Goal: Navigation & Orientation: Find specific page/section

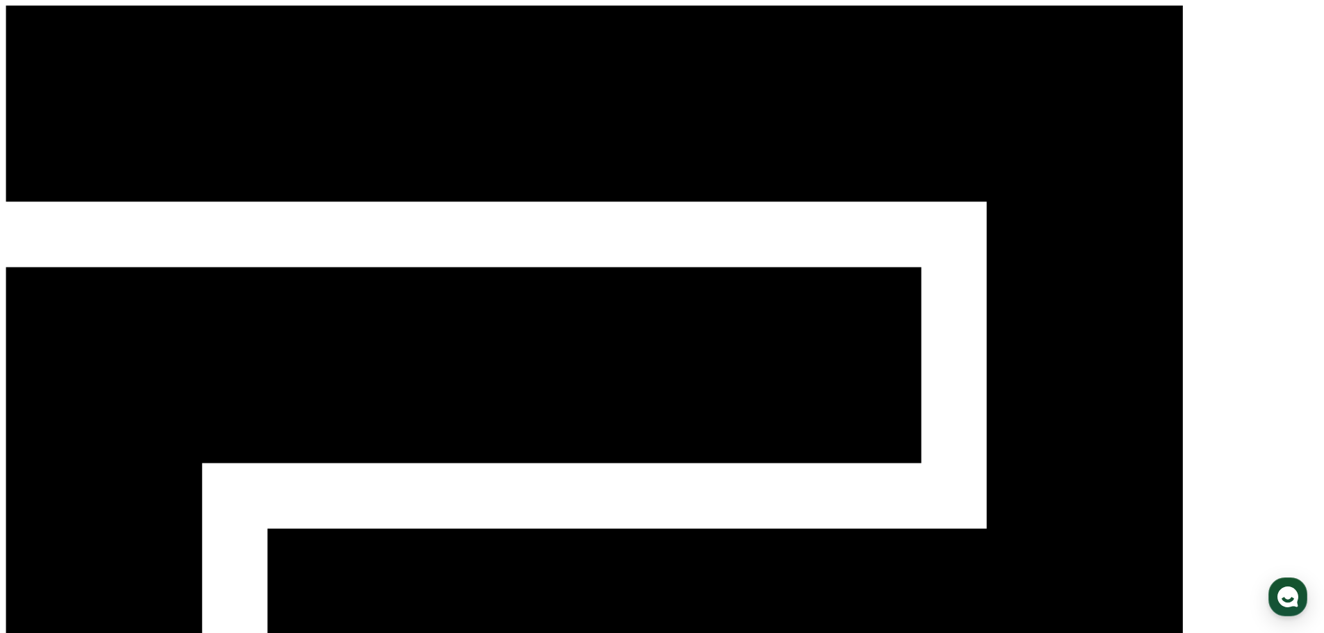
select select "**********"
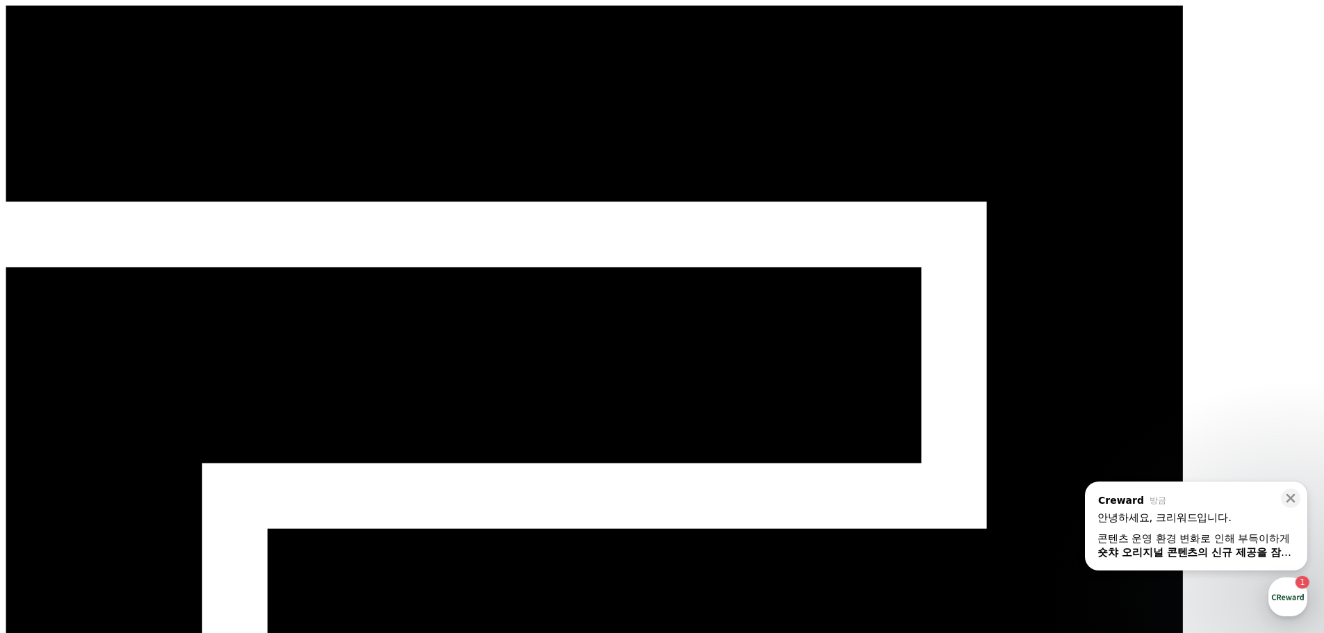
click at [1196, 539] on div "콘텐츠 운영 환경 변화로 인해 부득이하게 숏챠 오리지널 콘텐츠의 신규 제공을 잠정 중단 하게 되었습니다." at bounding box center [1196, 546] width 197 height 28
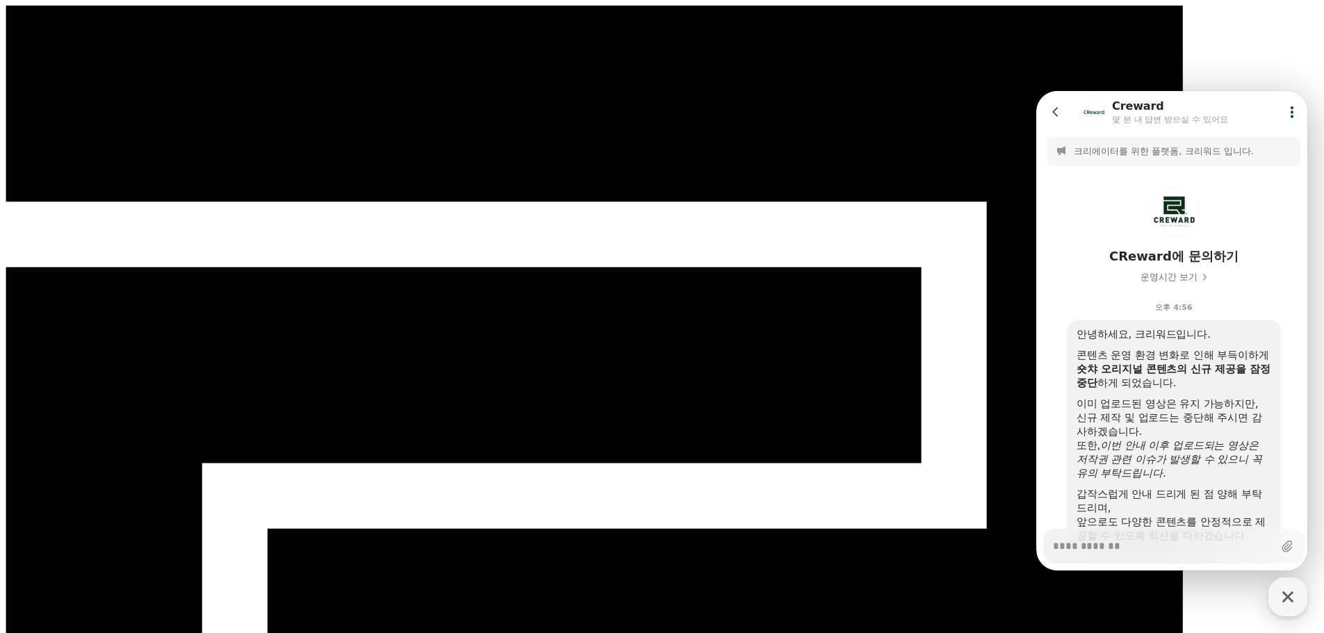
click at [1290, 110] on icon at bounding box center [1292, 112] width 14 height 14
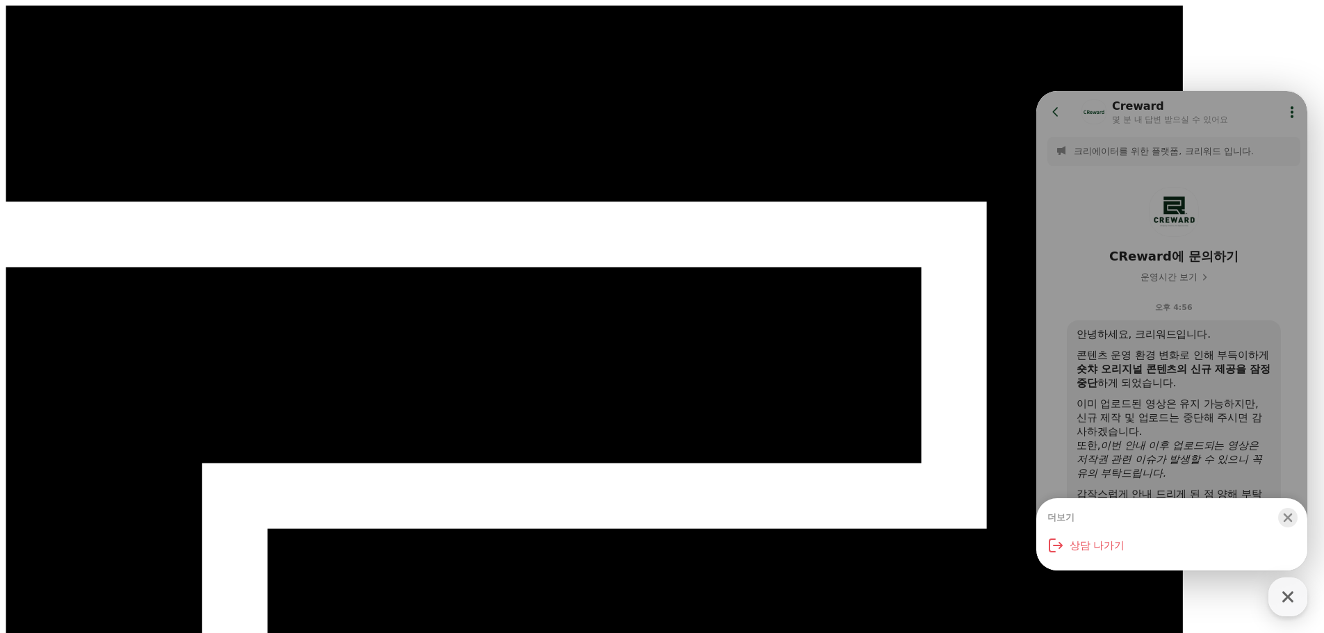
click at [1291, 521] on icon "button" at bounding box center [1288, 518] width 9 height 9
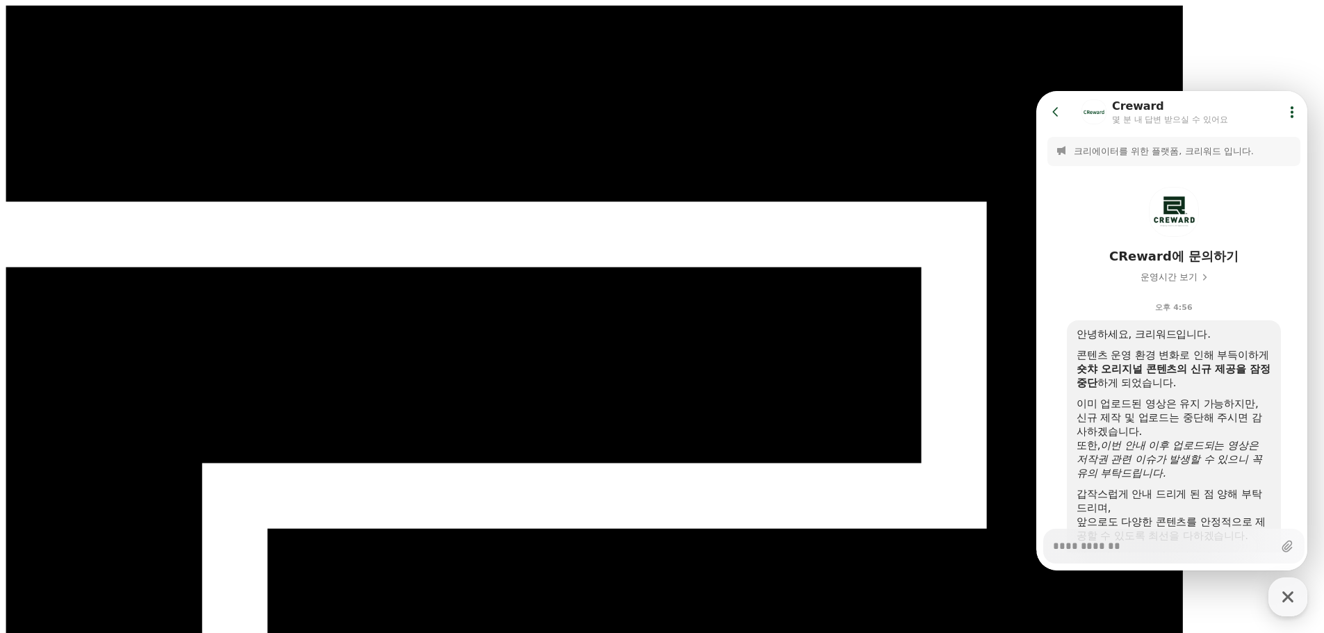
click at [1283, 596] on icon "button" at bounding box center [1288, 597] width 25 height 25
type textarea "*"
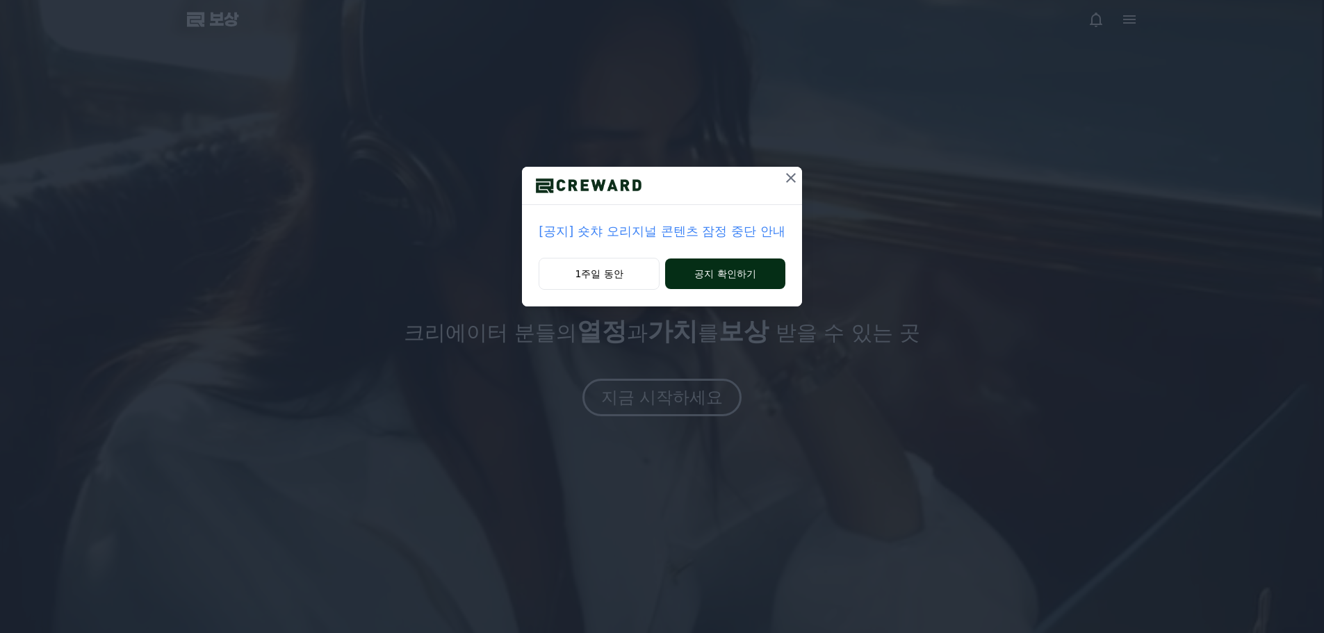
click at [719, 273] on font "공지 확인하기" at bounding box center [725, 273] width 61 height 11
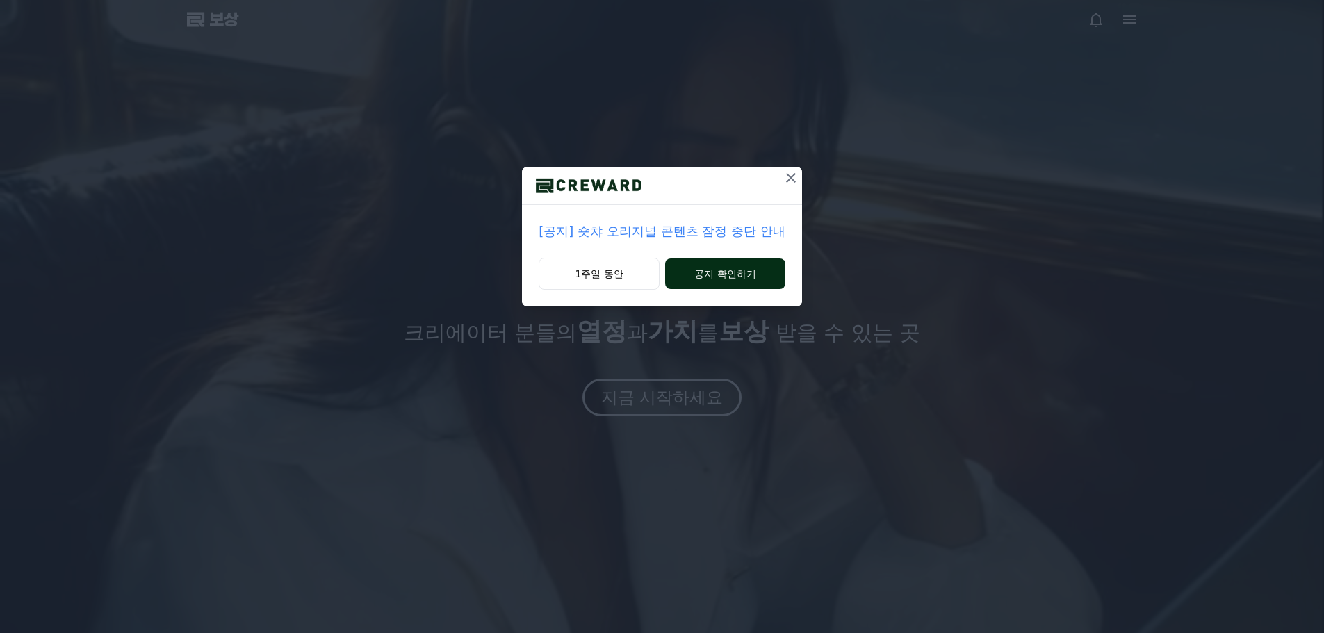
click at [719, 273] on font "공지 확인하기" at bounding box center [725, 273] width 61 height 11
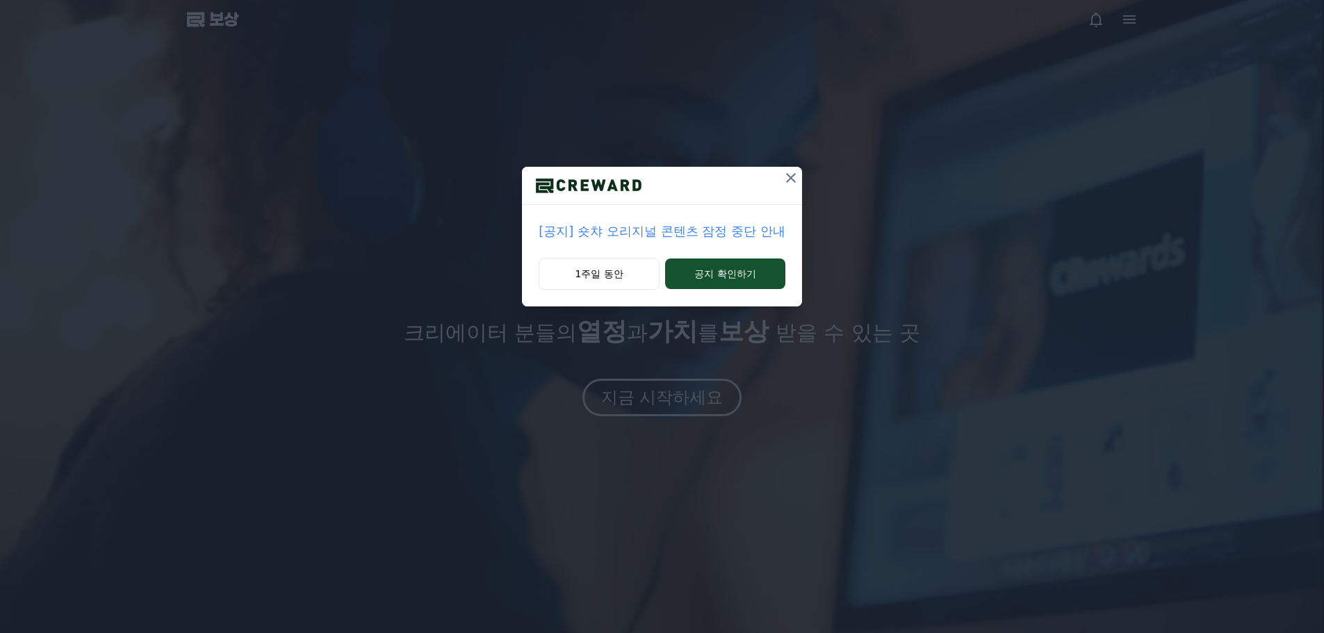
click at [789, 179] on icon at bounding box center [791, 178] width 17 height 17
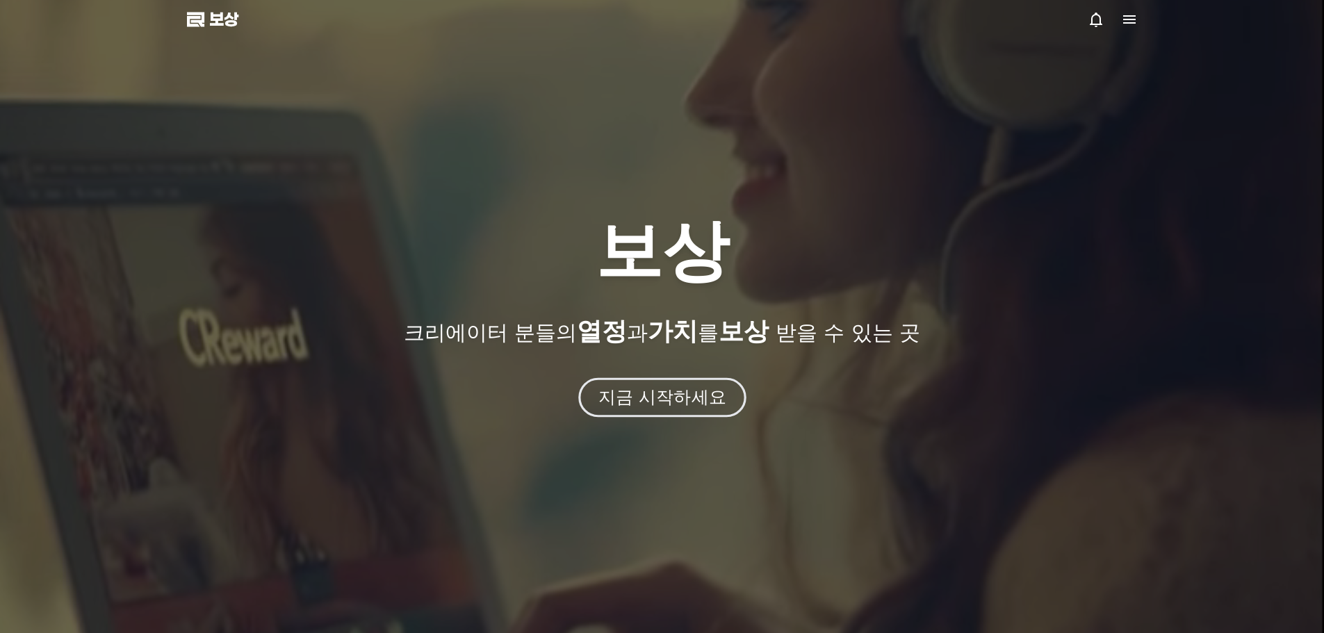
click at [669, 396] on font "지금 시작하세요" at bounding box center [662, 397] width 128 height 20
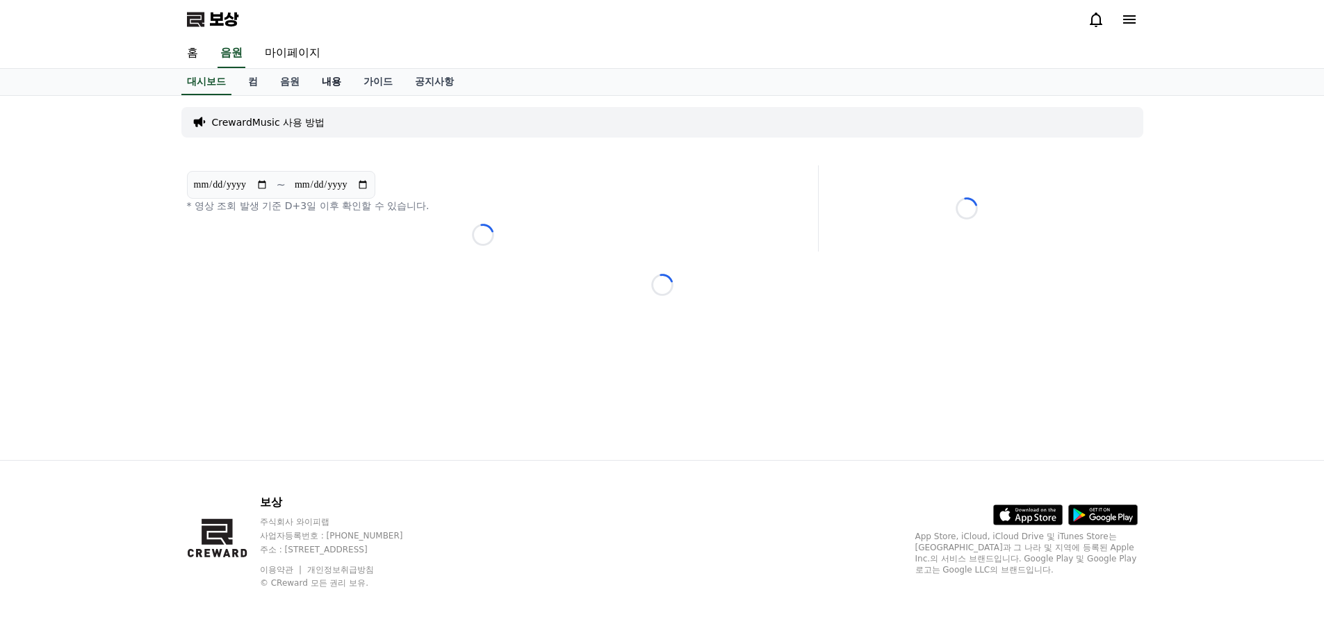
click at [334, 79] on font "내용" at bounding box center [331, 81] width 19 height 11
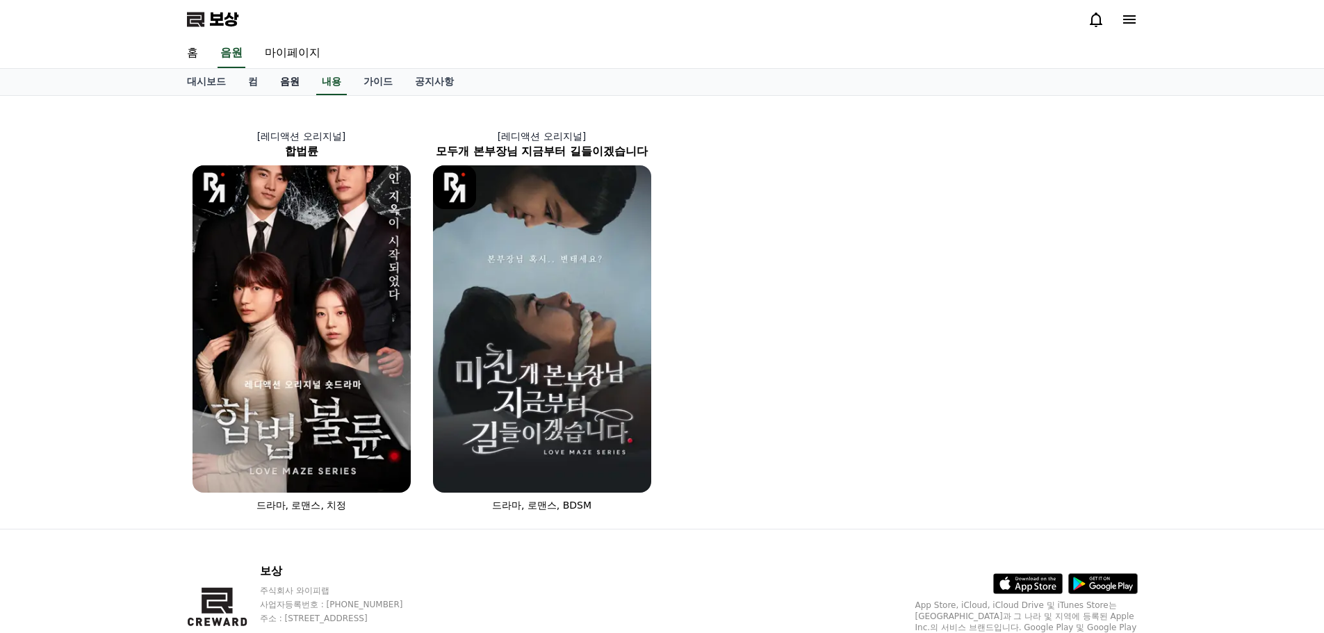
click at [291, 83] on font "음원" at bounding box center [289, 81] width 19 height 11
click at [334, 81] on font "내용" at bounding box center [331, 81] width 19 height 11
click at [252, 80] on font "컴" at bounding box center [253, 81] width 10 height 11
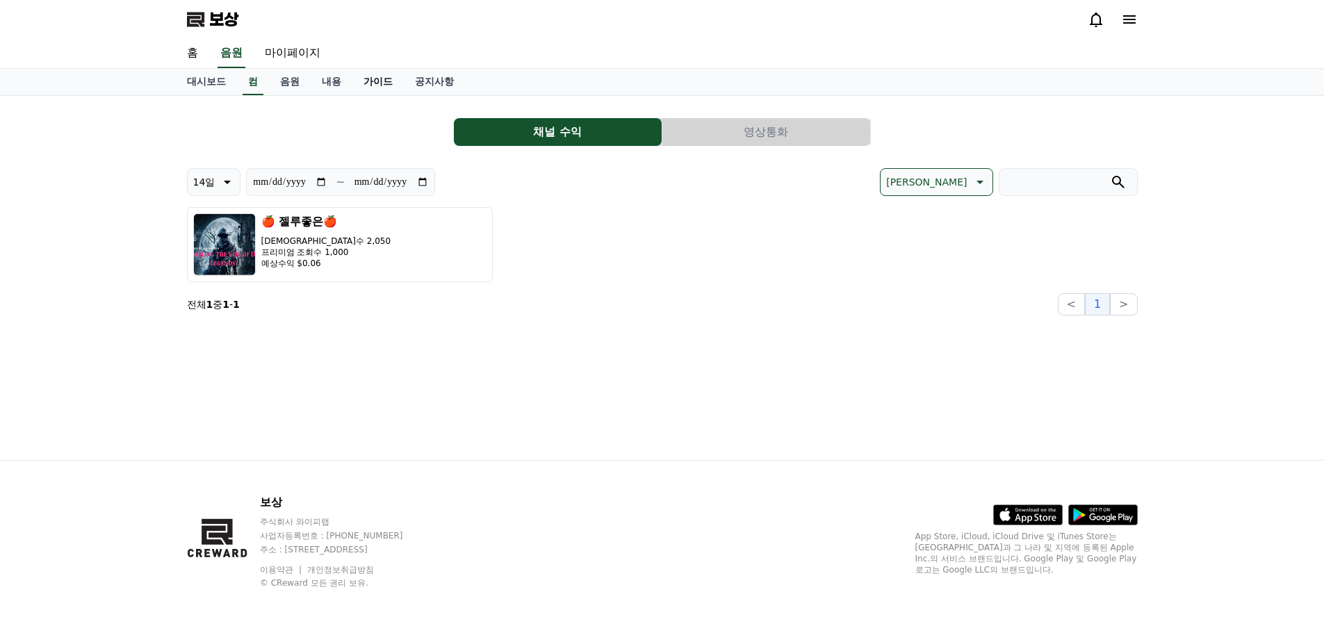
click at [378, 80] on font "가이드" at bounding box center [378, 81] width 29 height 11
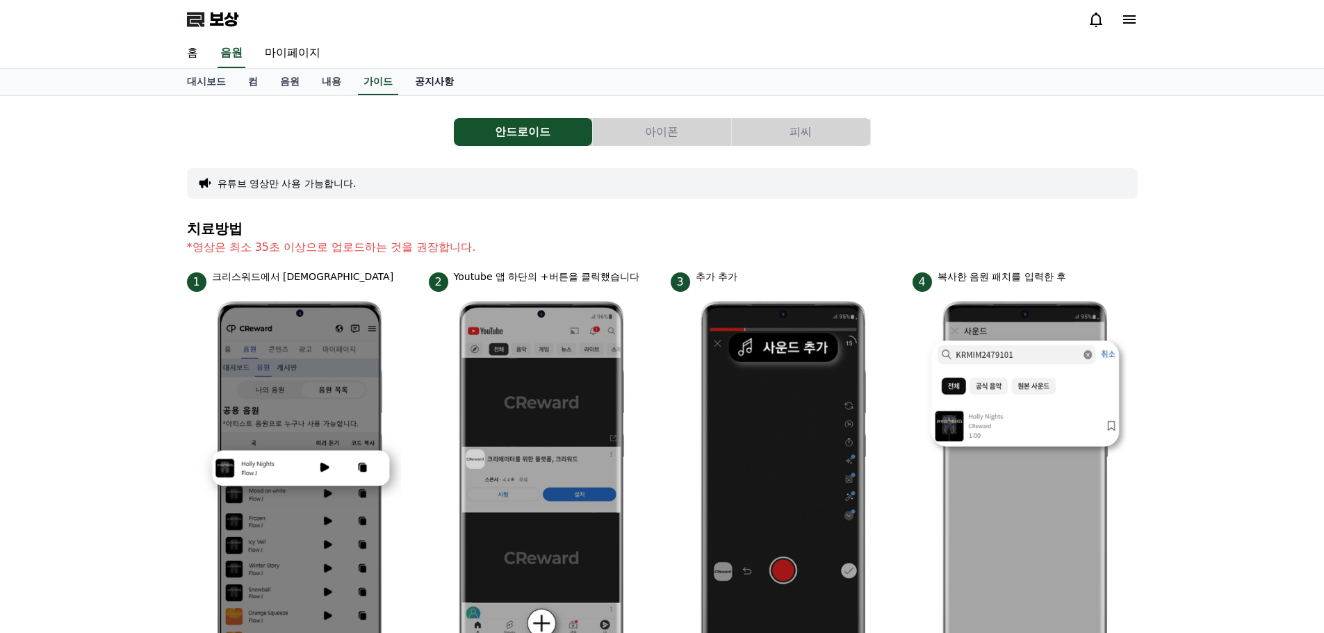
click at [441, 85] on font "공지사항" at bounding box center [434, 81] width 39 height 11
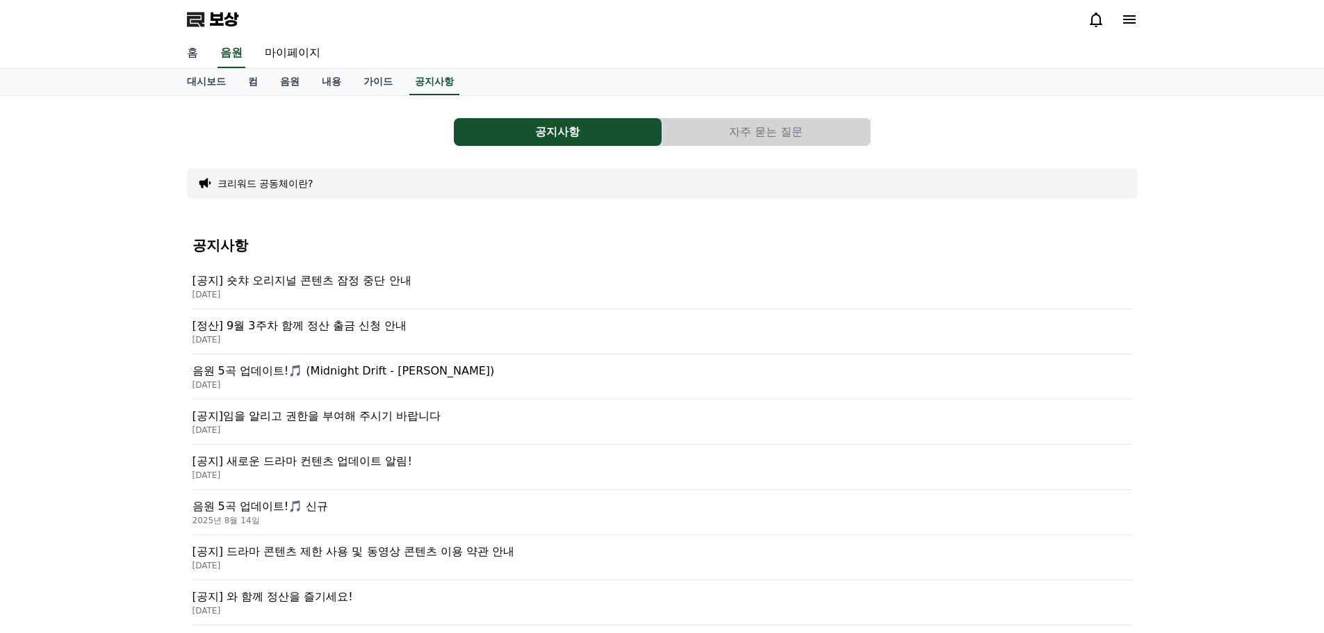
click at [193, 52] on font "홈" at bounding box center [192, 52] width 11 height 13
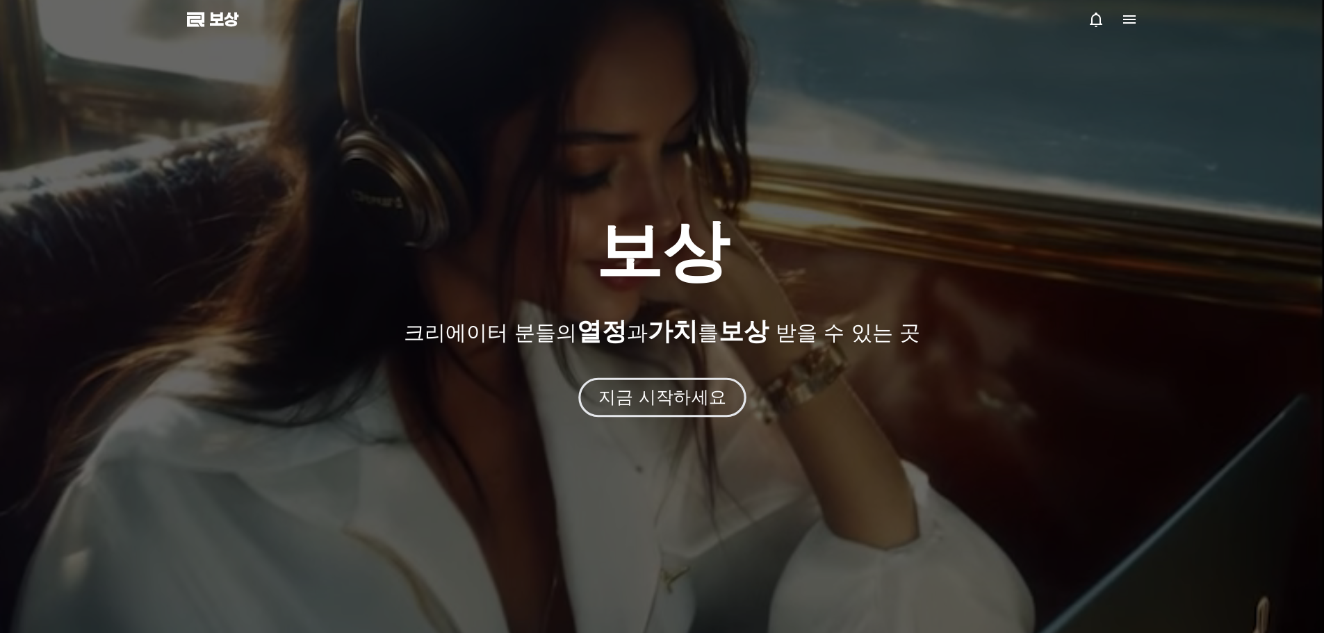
click at [674, 401] on font "지금 시작하세요" at bounding box center [662, 397] width 128 height 20
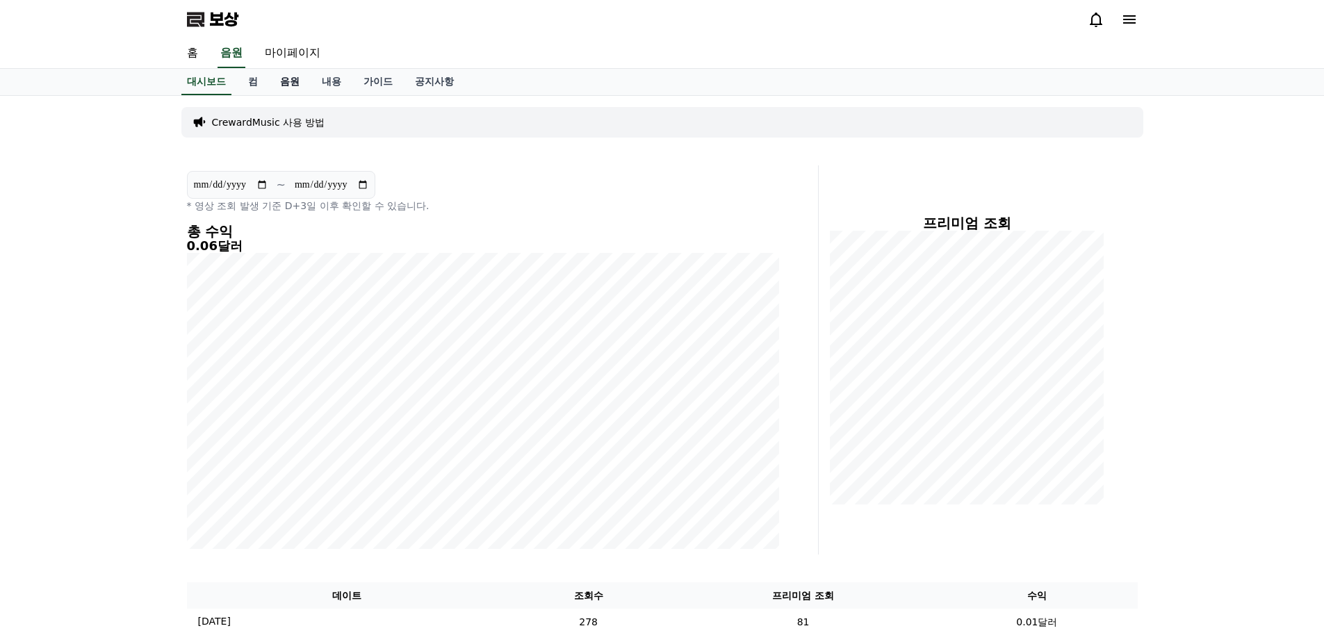
click at [289, 79] on font "음원" at bounding box center [289, 81] width 19 height 11
click at [295, 85] on font "음원" at bounding box center [289, 81] width 19 height 11
click at [249, 82] on font "컴" at bounding box center [253, 81] width 10 height 11
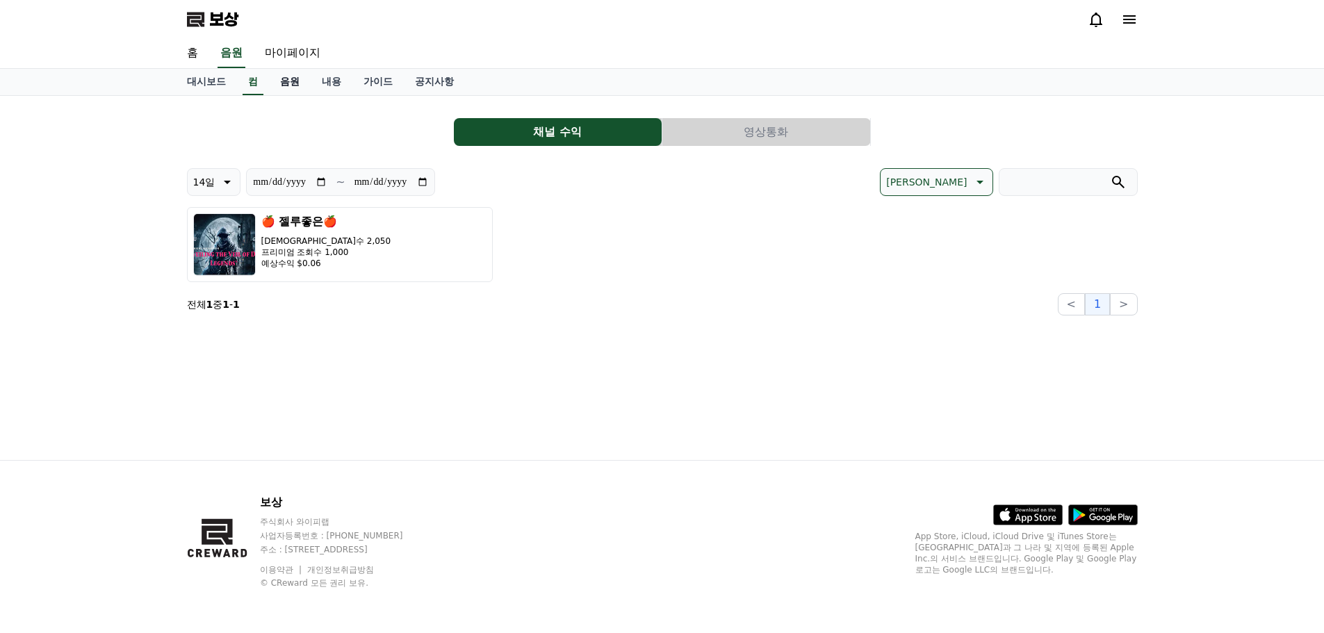
click at [291, 85] on font "음원" at bounding box center [289, 81] width 19 height 11
click at [330, 84] on font "내용" at bounding box center [331, 81] width 19 height 11
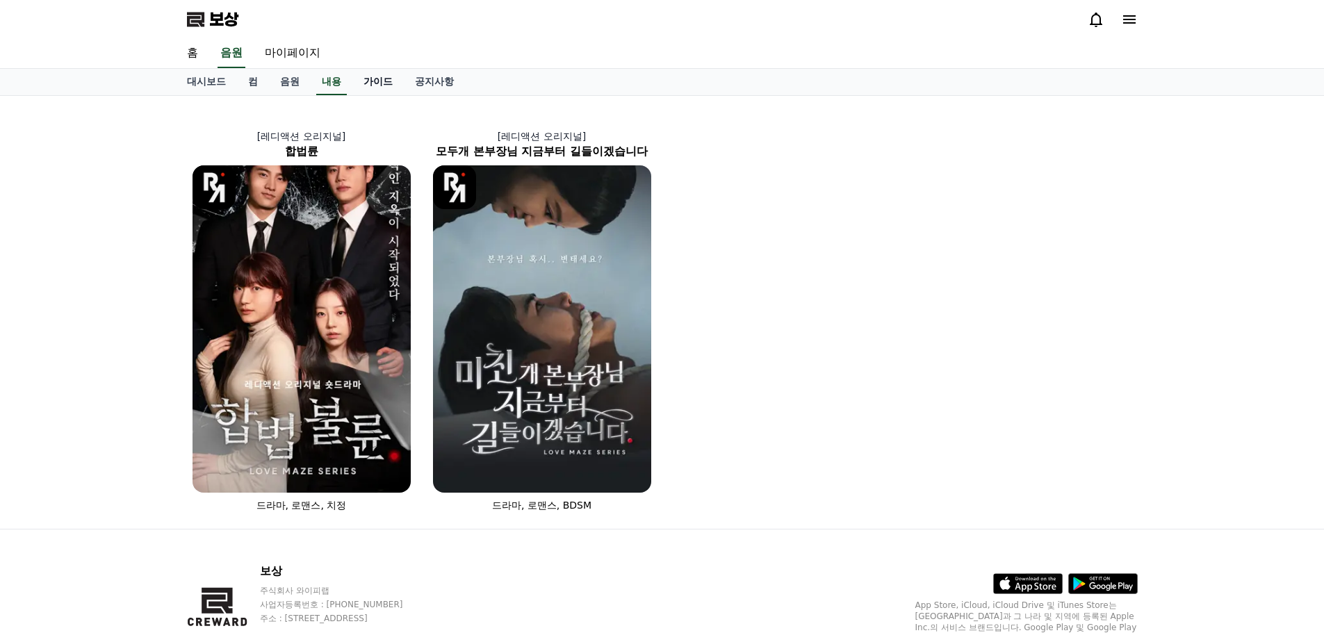
click at [378, 85] on font "가이드" at bounding box center [378, 81] width 29 height 11
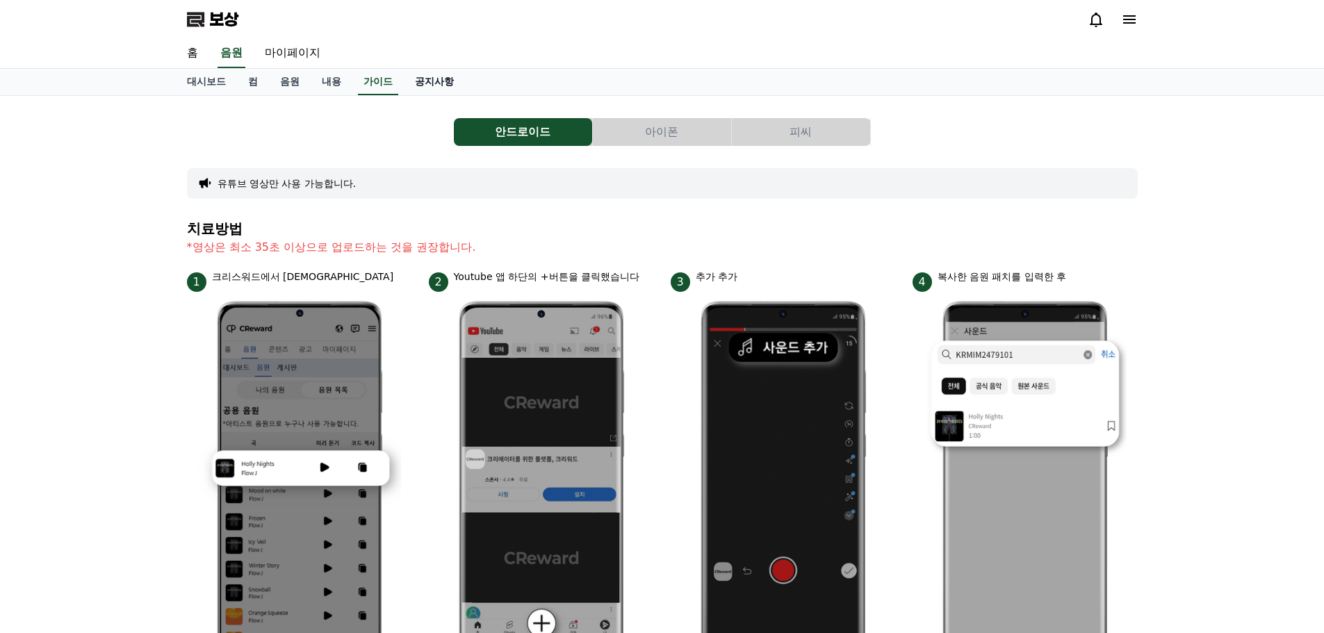
click at [448, 90] on link "공지사항" at bounding box center [434, 82] width 61 height 26
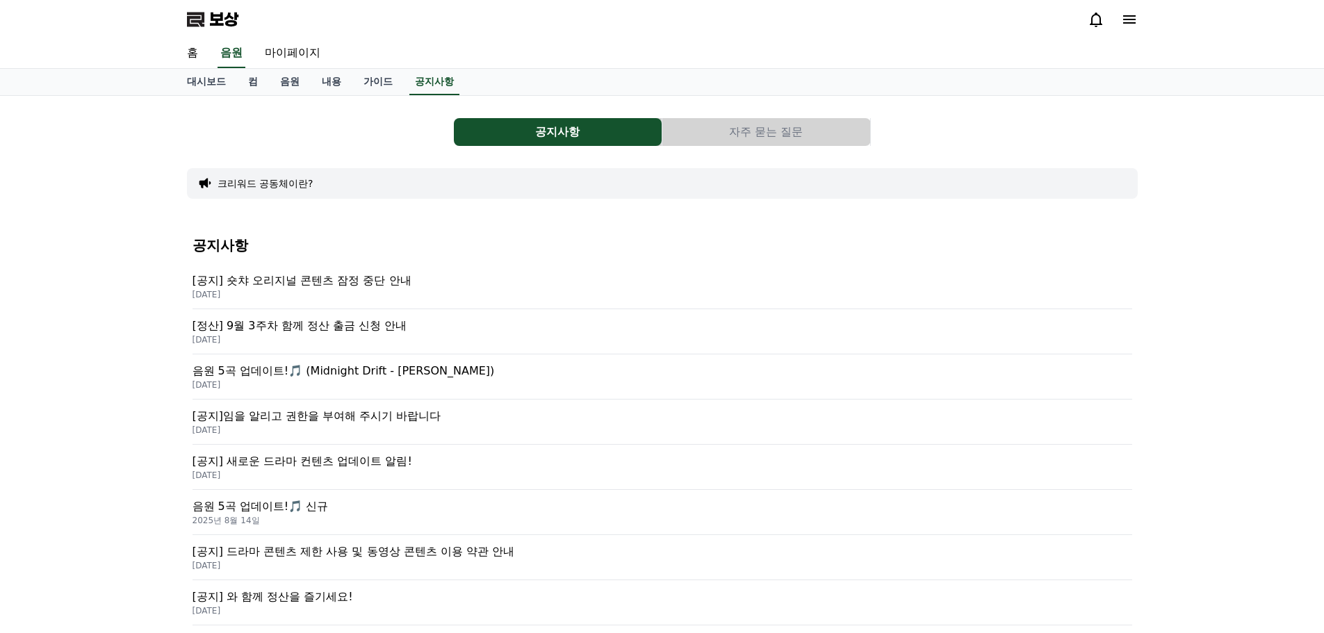
click at [222, 22] on font "보상" at bounding box center [223, 19] width 29 height 19
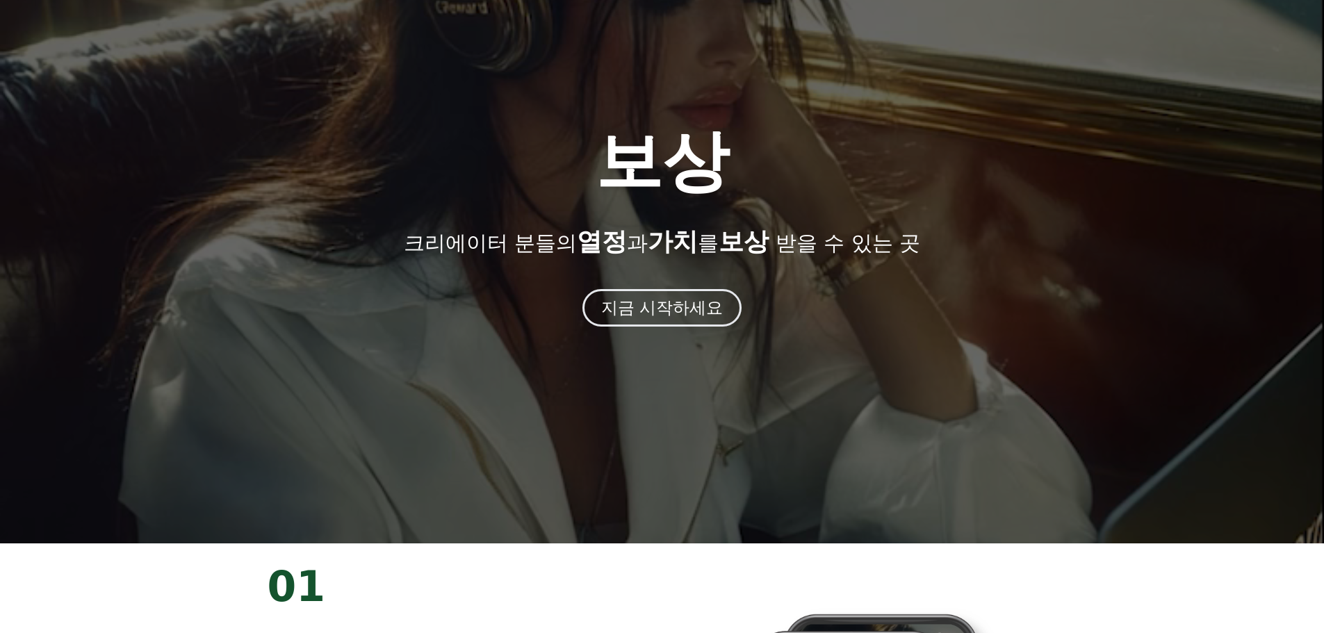
scroll to position [70, 0]
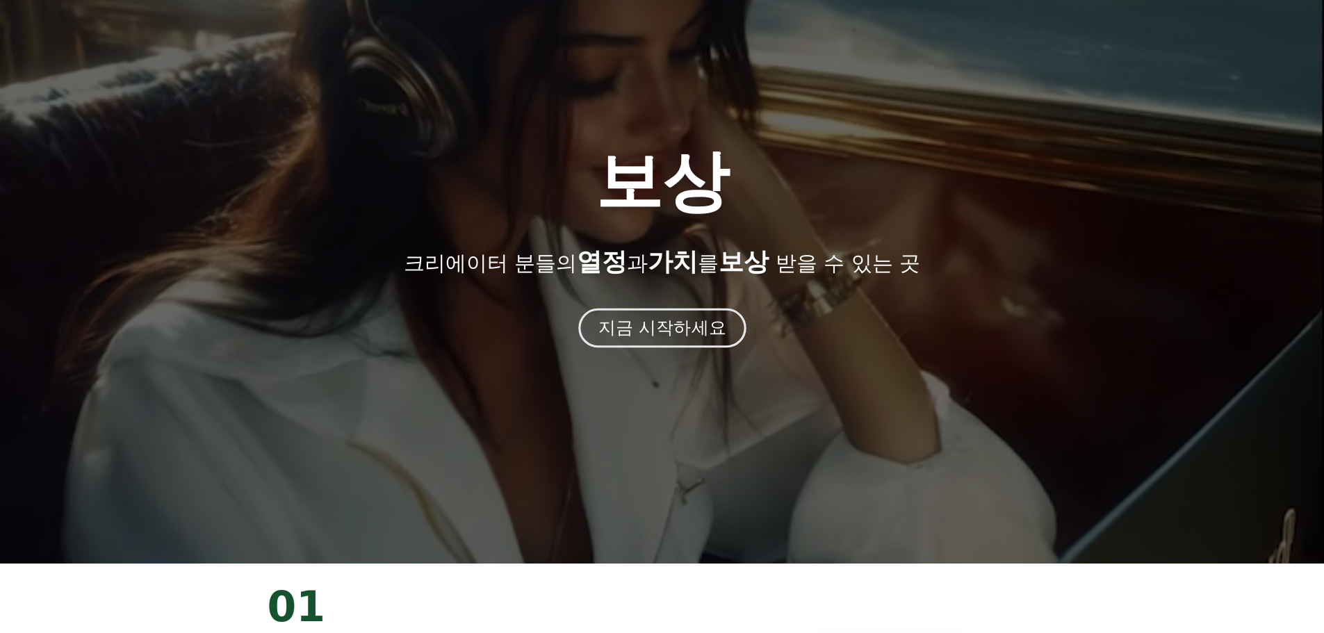
click at [663, 332] on font "지금 시작하세요" at bounding box center [662, 328] width 128 height 20
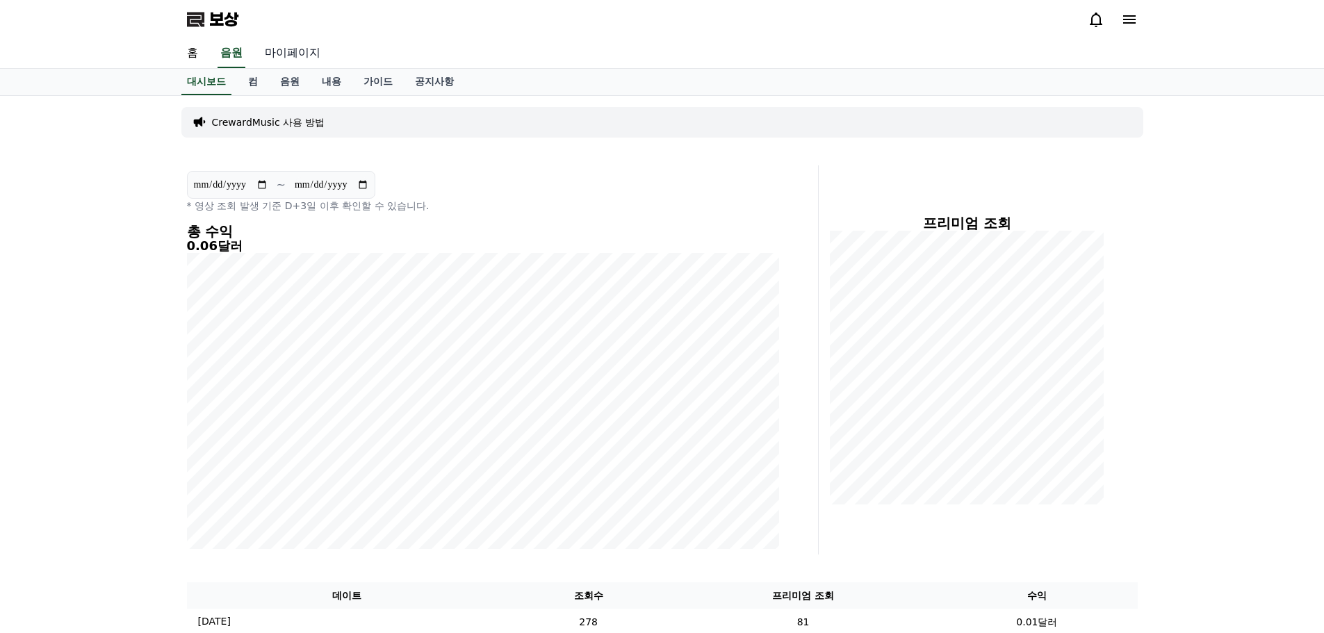
click at [291, 54] on font "마이페이지" at bounding box center [293, 52] width 56 height 13
select select "**********"
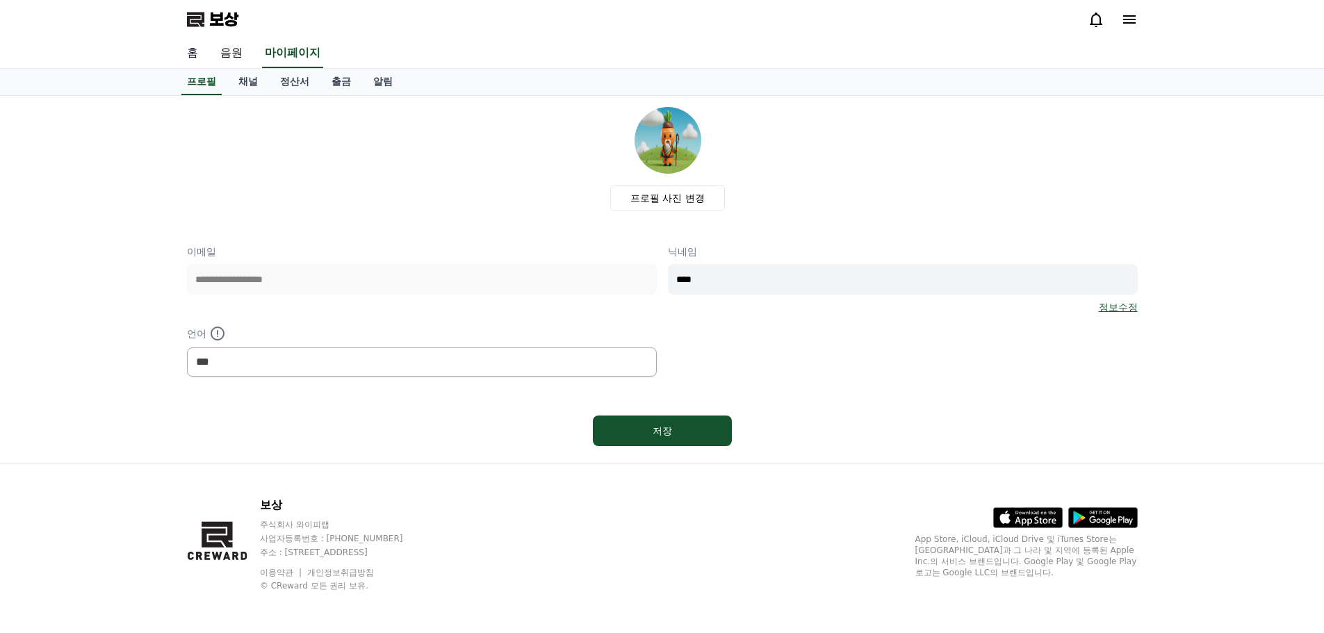
click at [192, 54] on font "홈" at bounding box center [192, 52] width 11 height 13
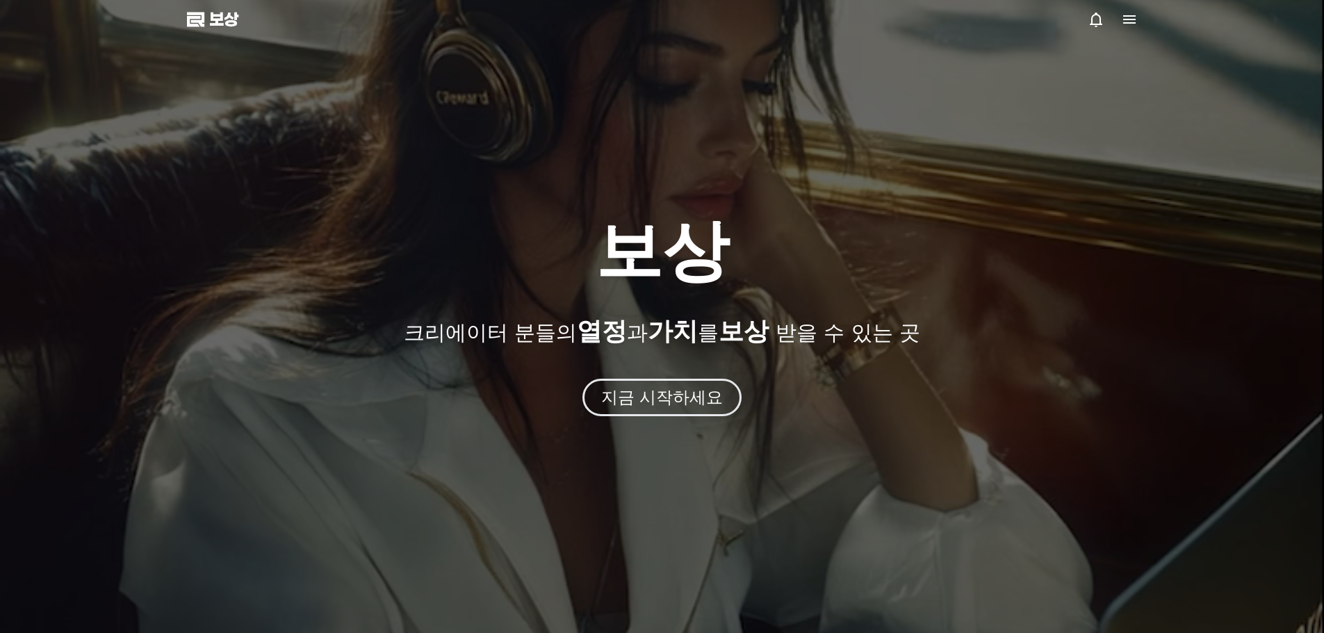
click at [224, 33] on div at bounding box center [662, 316] width 1324 height 633
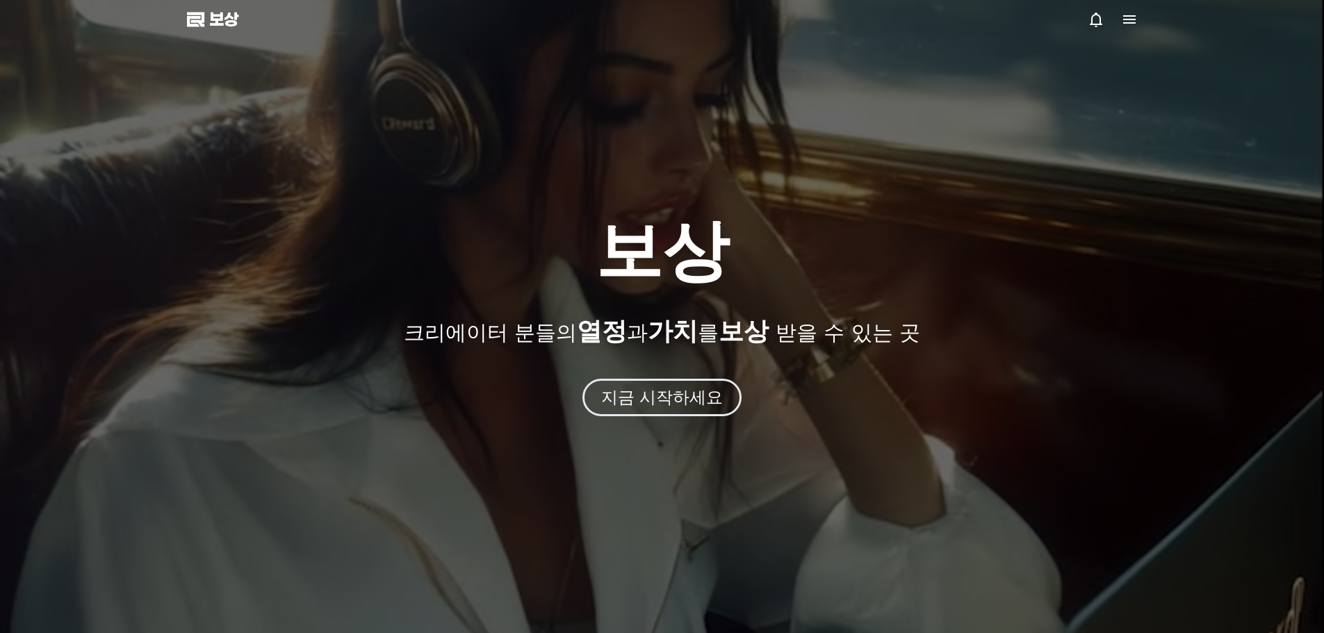
click at [226, 19] on font "보상" at bounding box center [223, 19] width 29 height 19
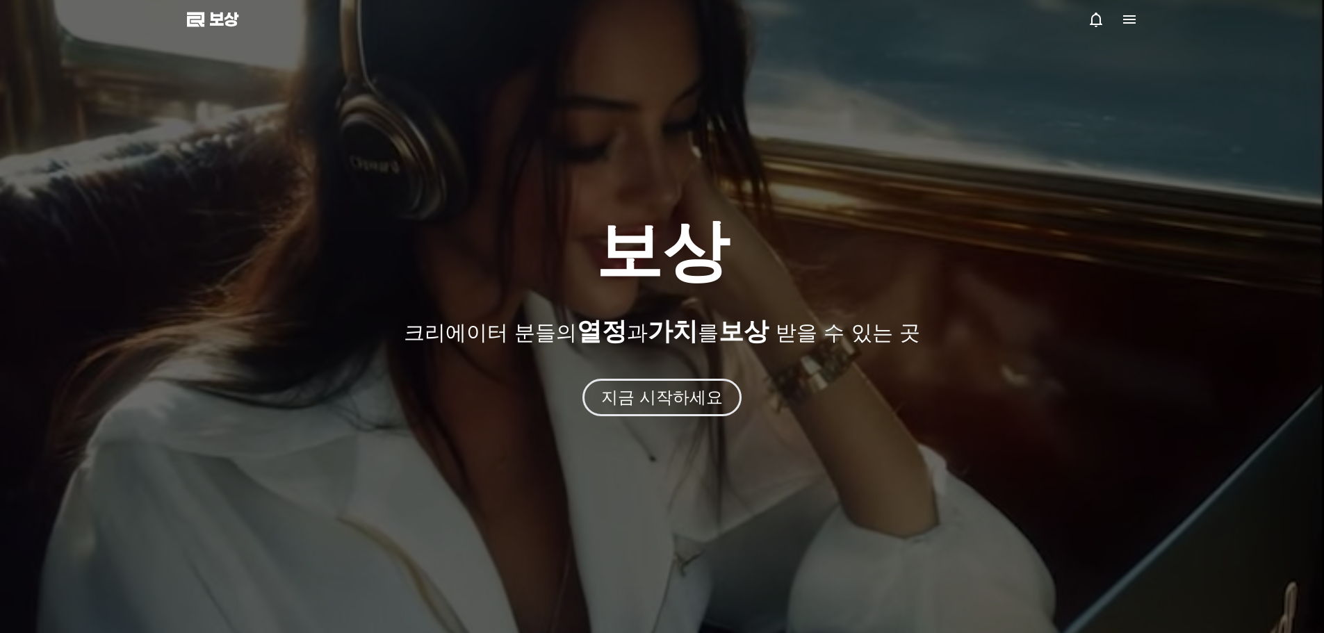
click at [189, 19] on polygon at bounding box center [194, 21] width 14 height 10
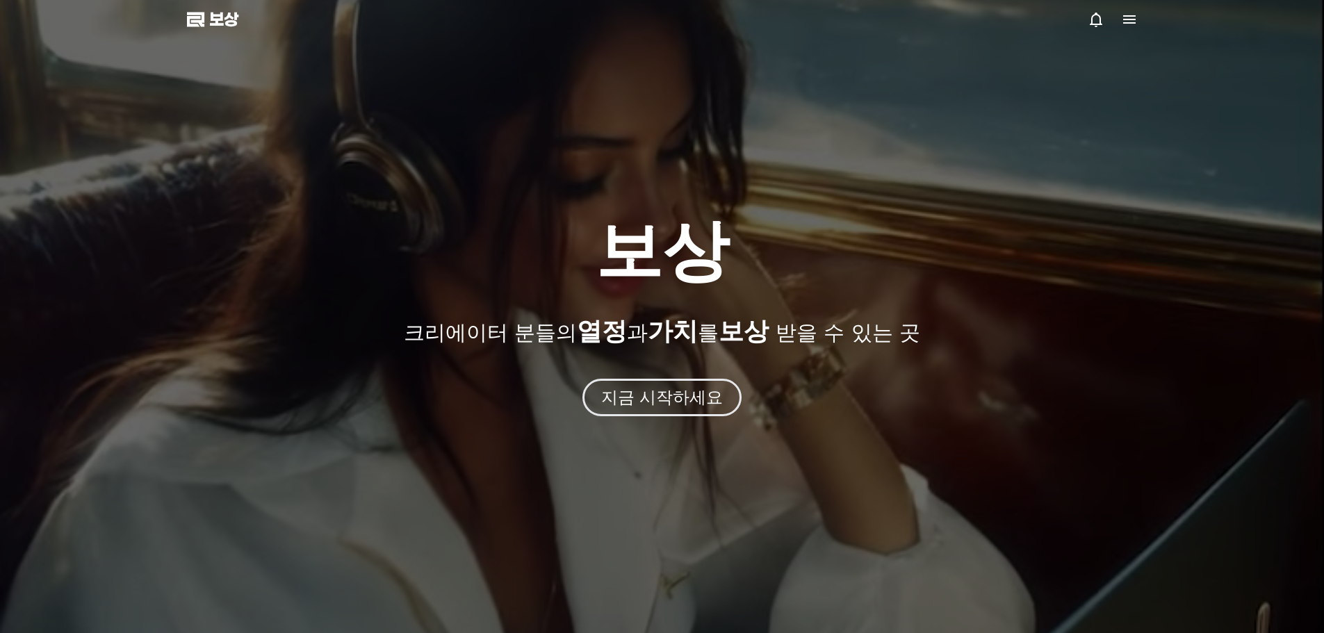
click at [1131, 22] on icon at bounding box center [1129, 19] width 13 height 8
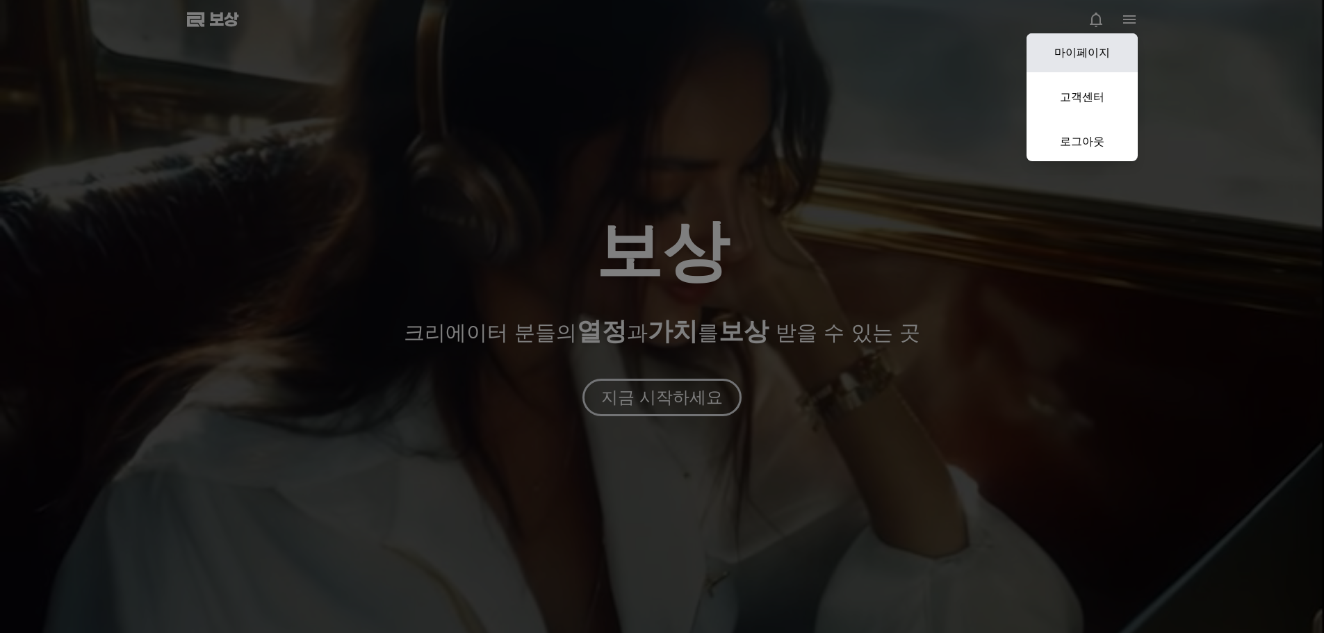
click at [1100, 49] on font "마이페이지" at bounding box center [1083, 52] width 56 height 13
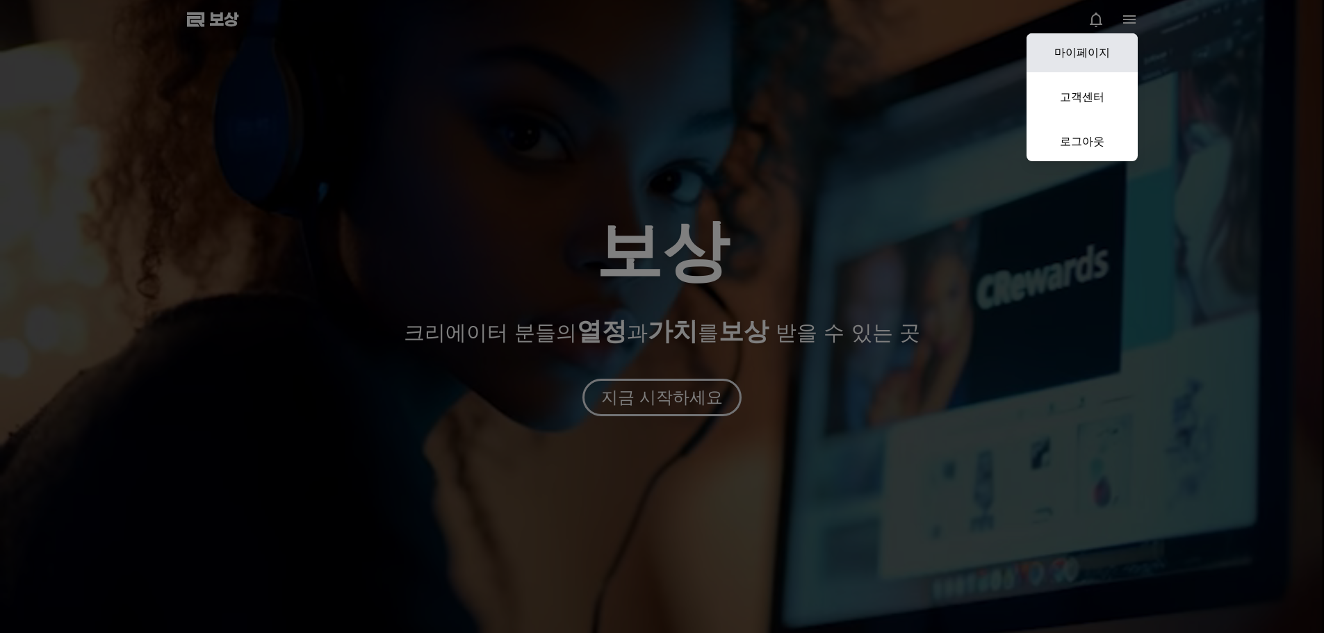
select select "**********"
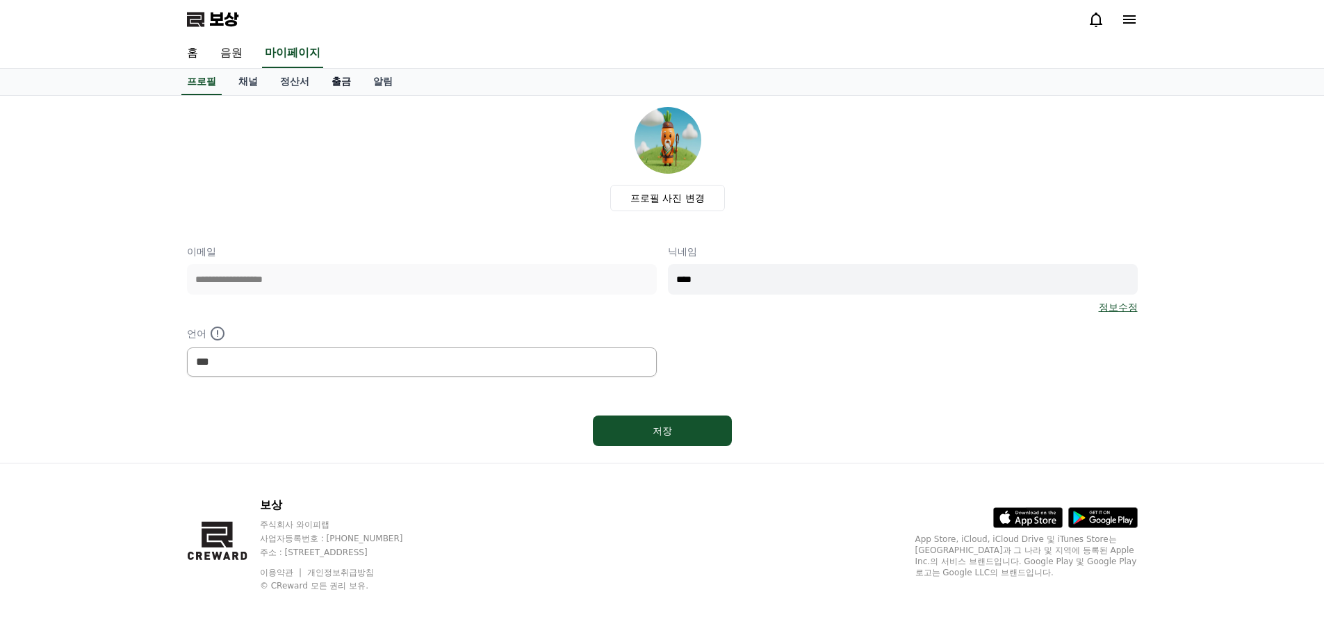
click at [340, 83] on font "출금" at bounding box center [341, 81] width 19 height 11
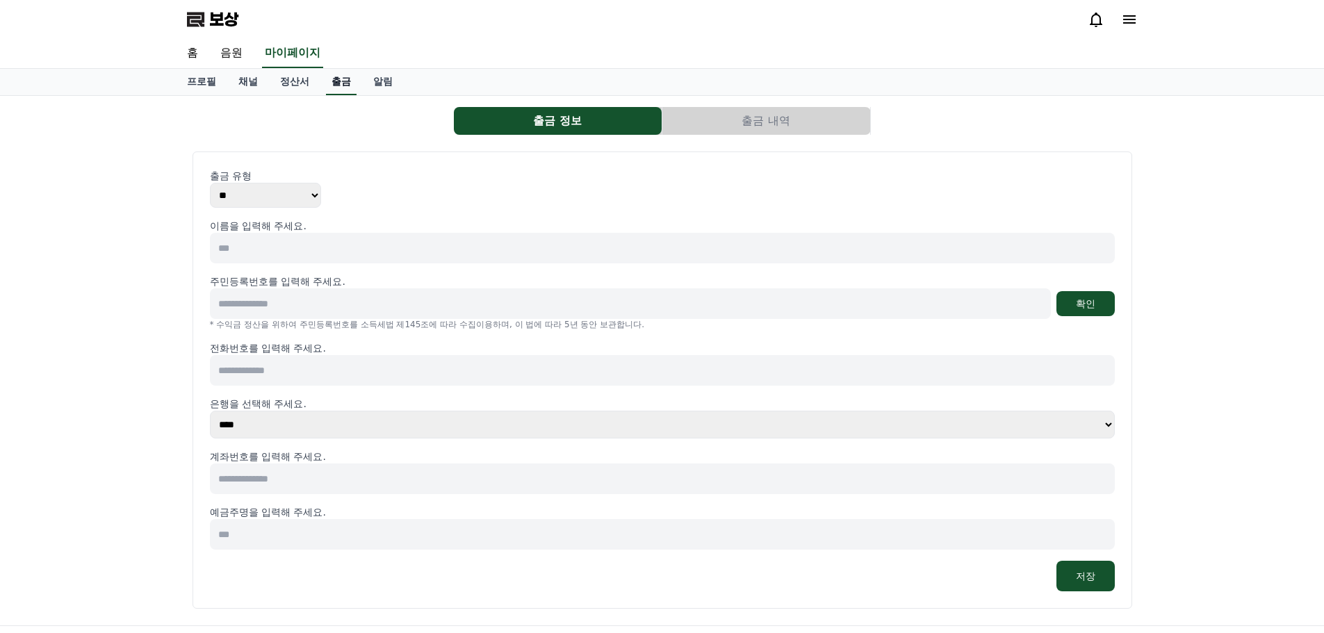
select select
click at [391, 81] on font "알림" at bounding box center [382, 81] width 19 height 11
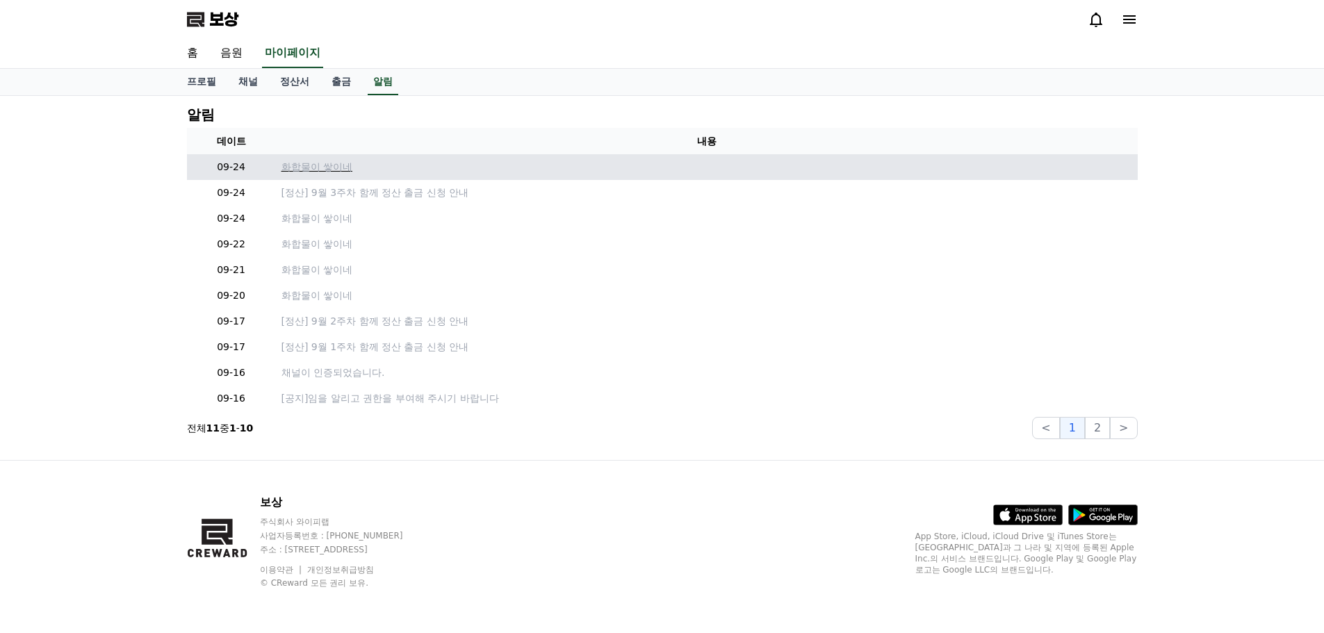
click at [311, 172] on font "화합물이 쌓이네" at bounding box center [317, 166] width 71 height 11
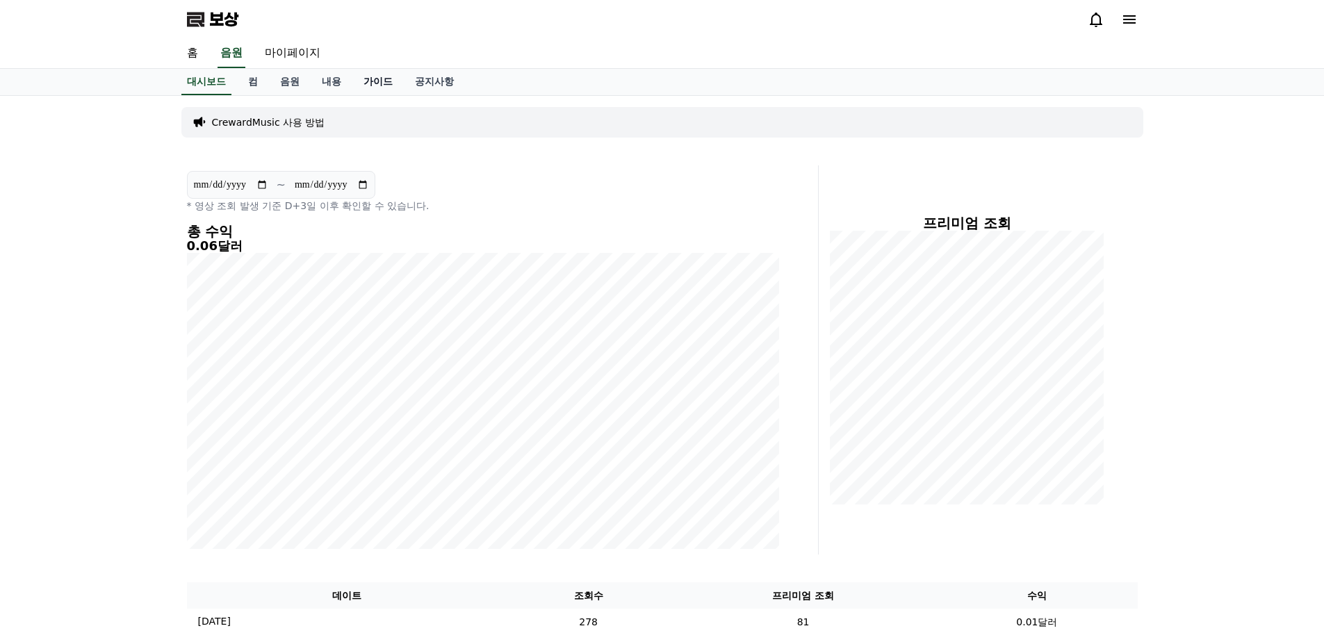
click at [371, 81] on font "가이드" at bounding box center [378, 81] width 29 height 11
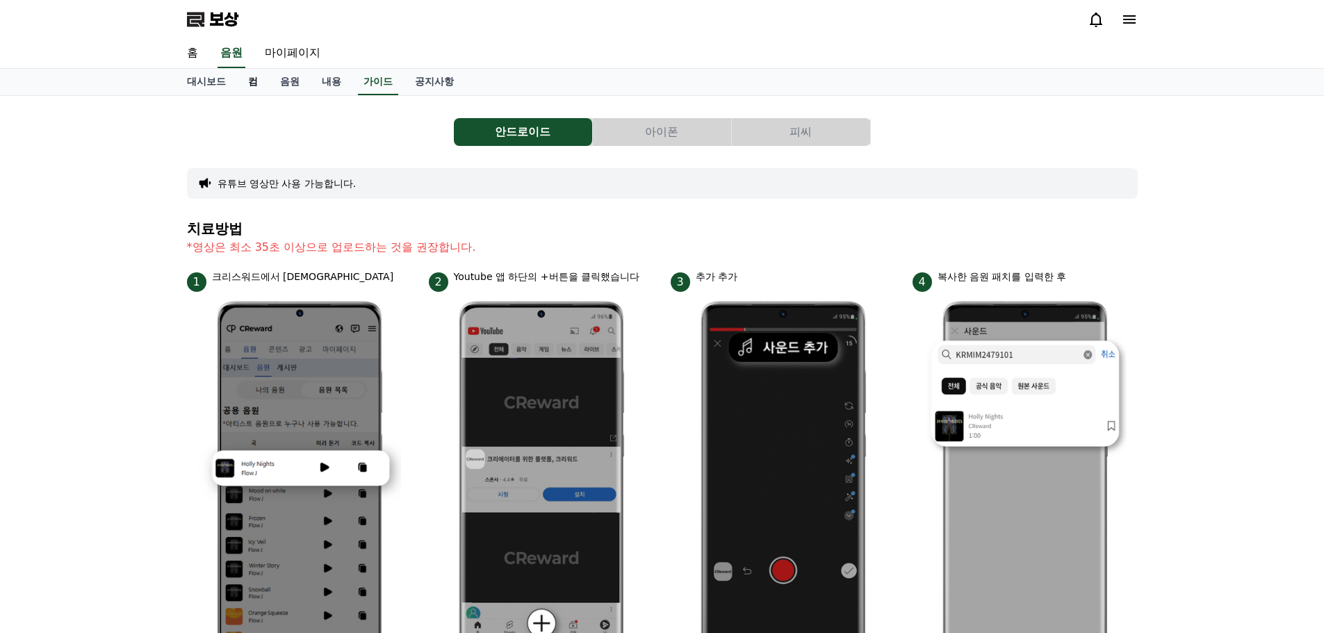
click at [252, 84] on font "컴" at bounding box center [253, 81] width 10 height 11
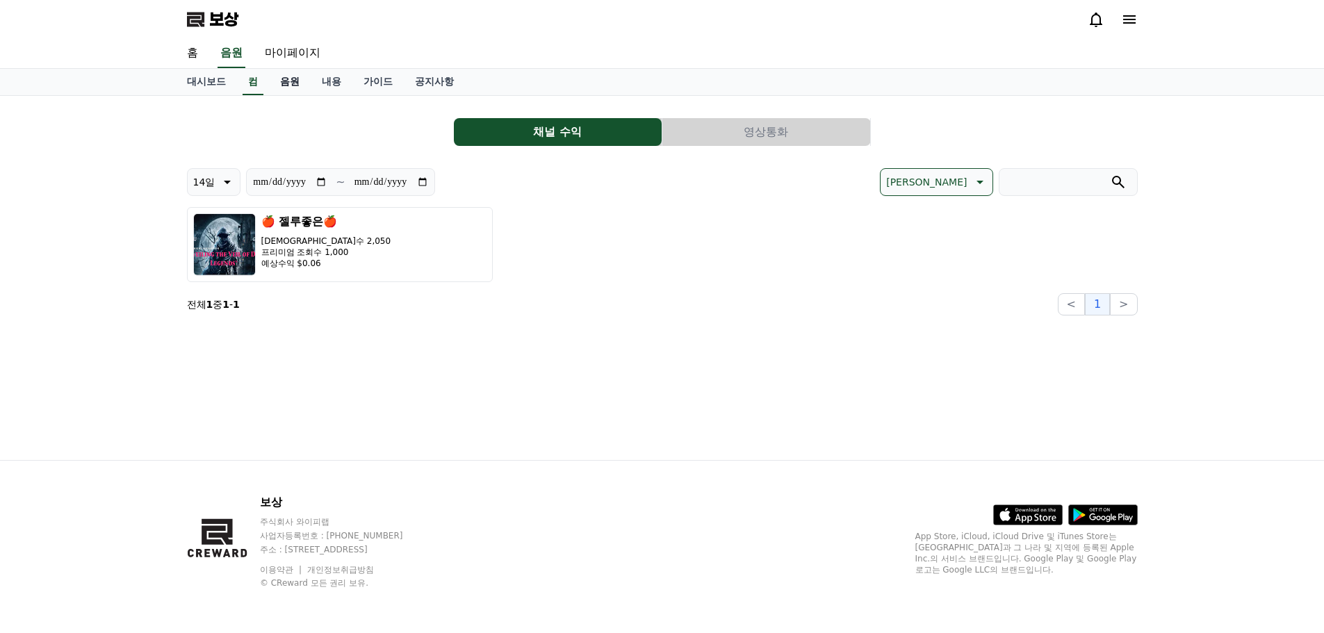
click at [286, 83] on font "음원" at bounding box center [289, 81] width 19 height 11
